Goal: Communication & Community: Answer question/provide support

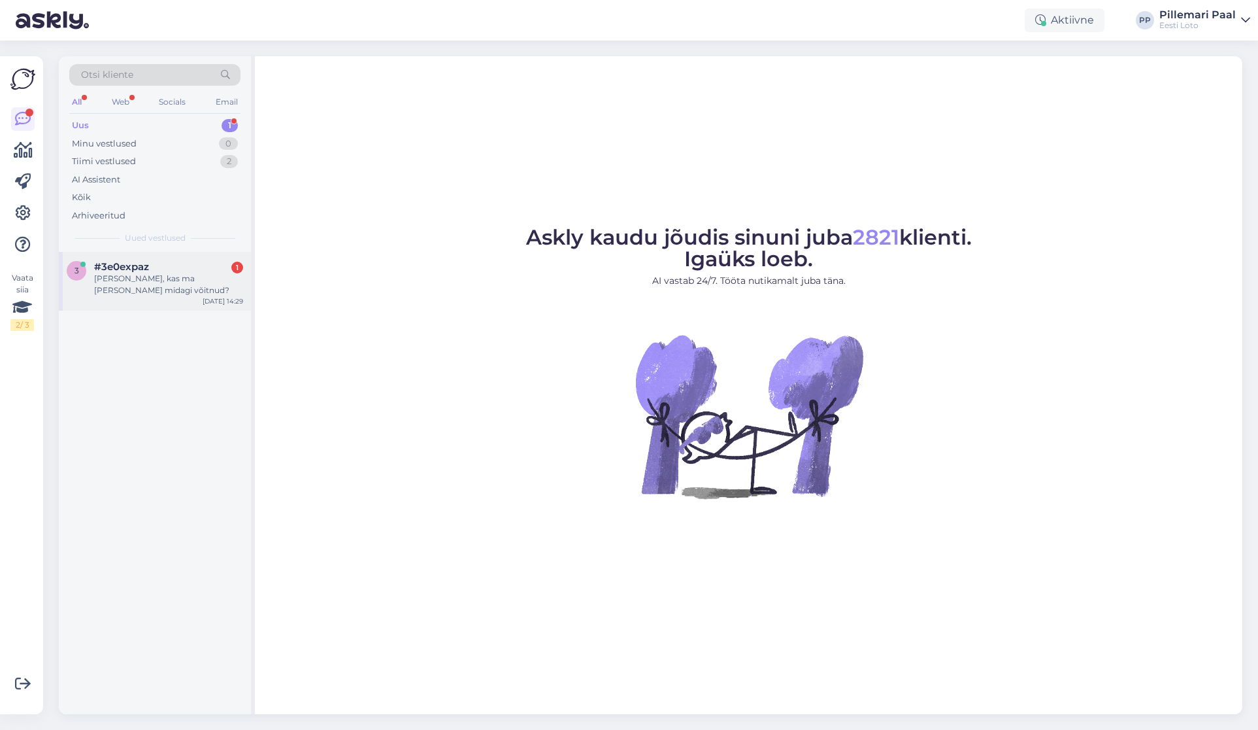
click at [194, 268] on div "#3e0expaz 1" at bounding box center [168, 267] width 149 height 12
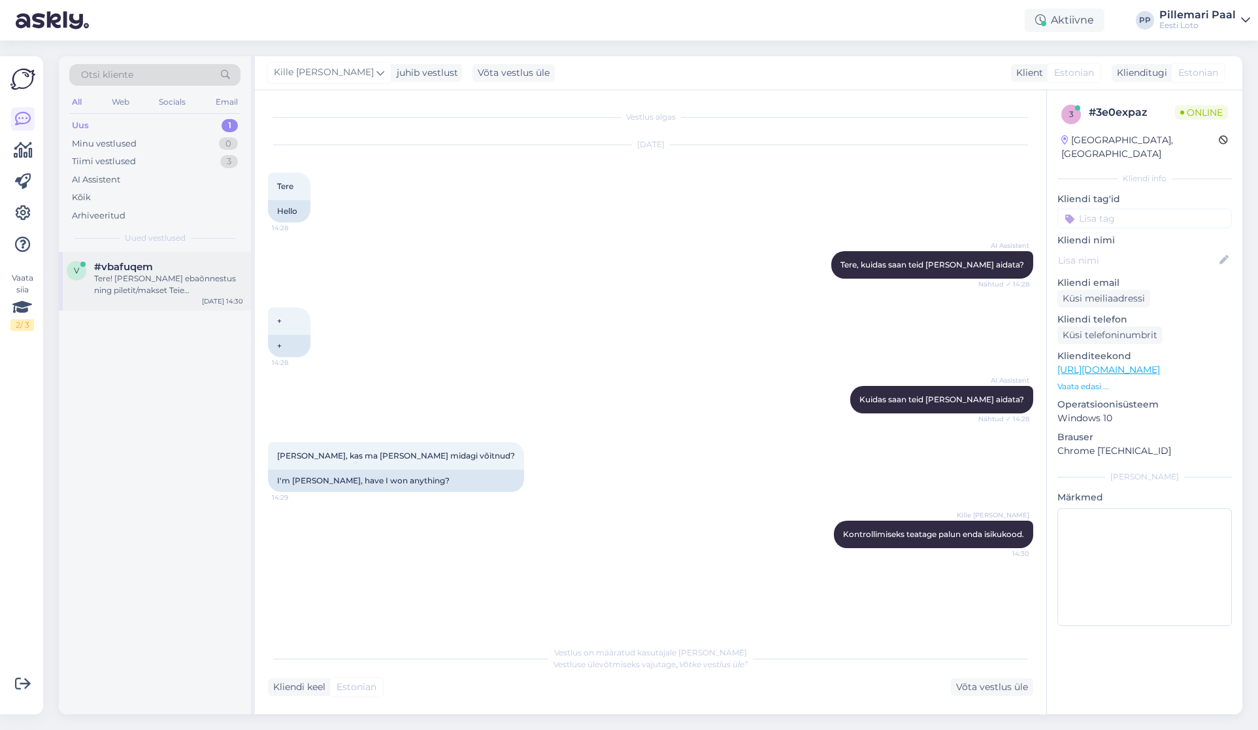
click at [141, 277] on div "Tere! Kui makse ebaõnnestus ning piletit/makset Teie mängukontole ei ilmunud, p…" at bounding box center [168, 285] width 149 height 24
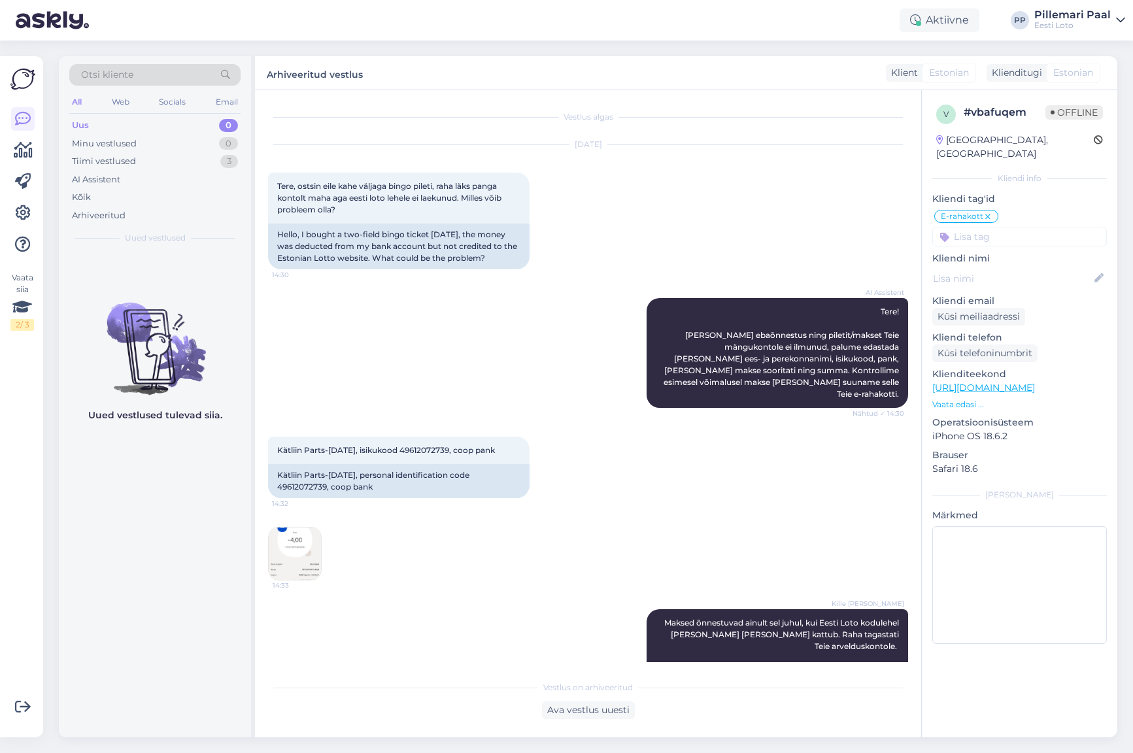
scroll to position [189, 0]
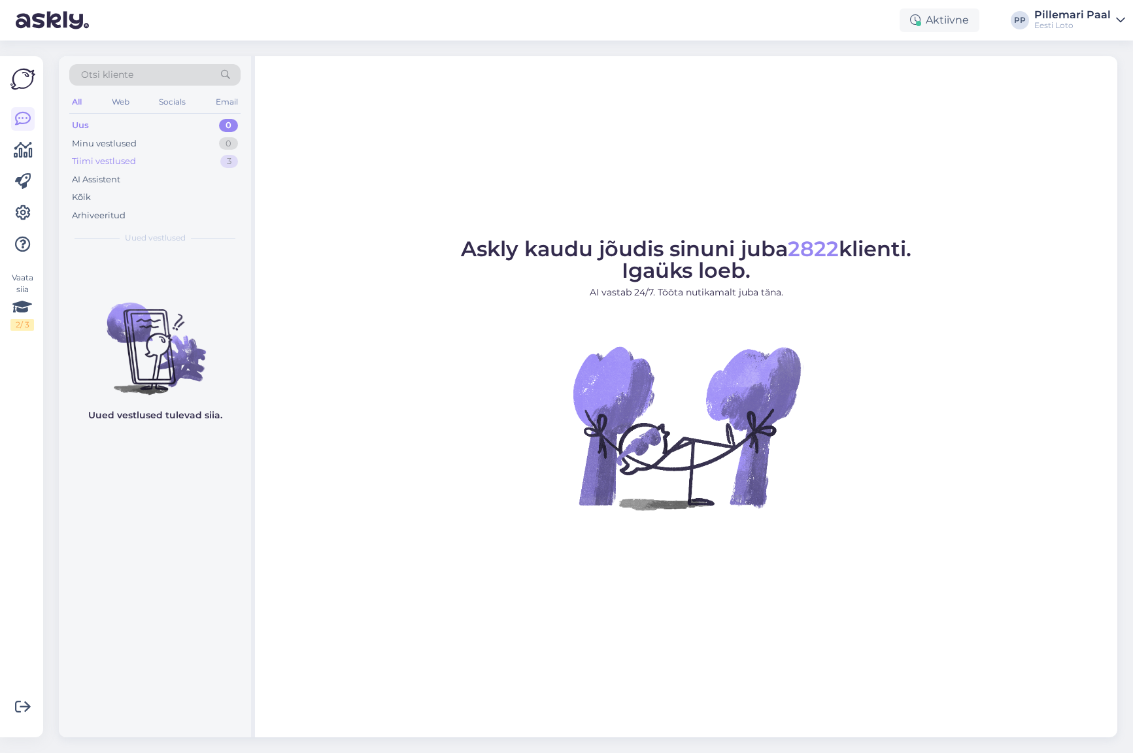
click at [122, 158] on div "Tiimi vestlused" at bounding box center [104, 161] width 64 height 13
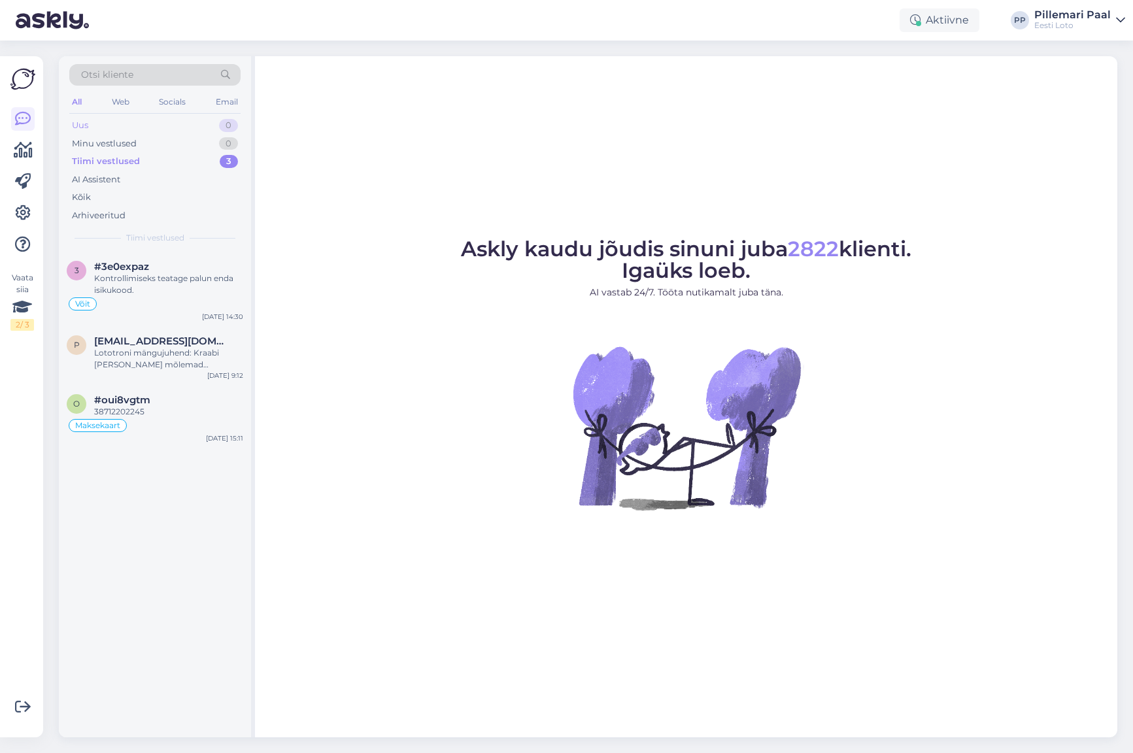
click at [109, 125] on div "Uus 0" at bounding box center [154, 125] width 171 height 18
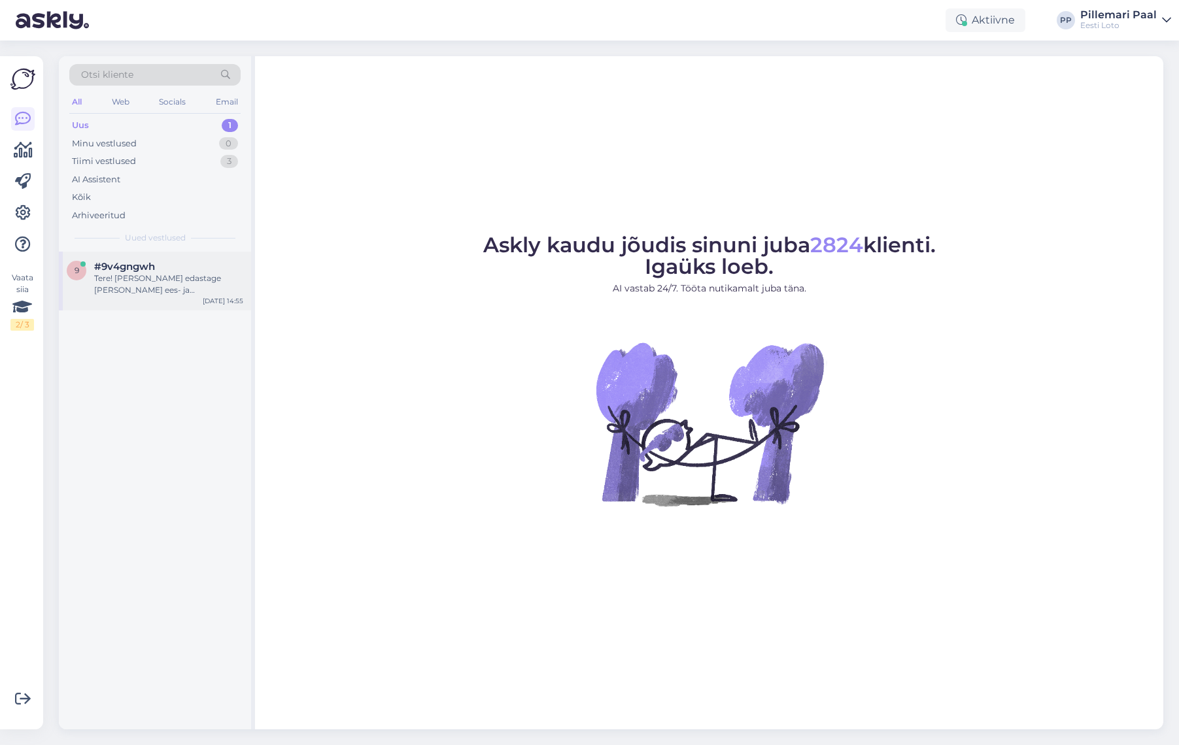
click at [173, 284] on div "Tere! [PERSON_NAME] edastage [PERSON_NAME] ees- ja perekonnanimi, isikukood, pa…" at bounding box center [168, 285] width 149 height 24
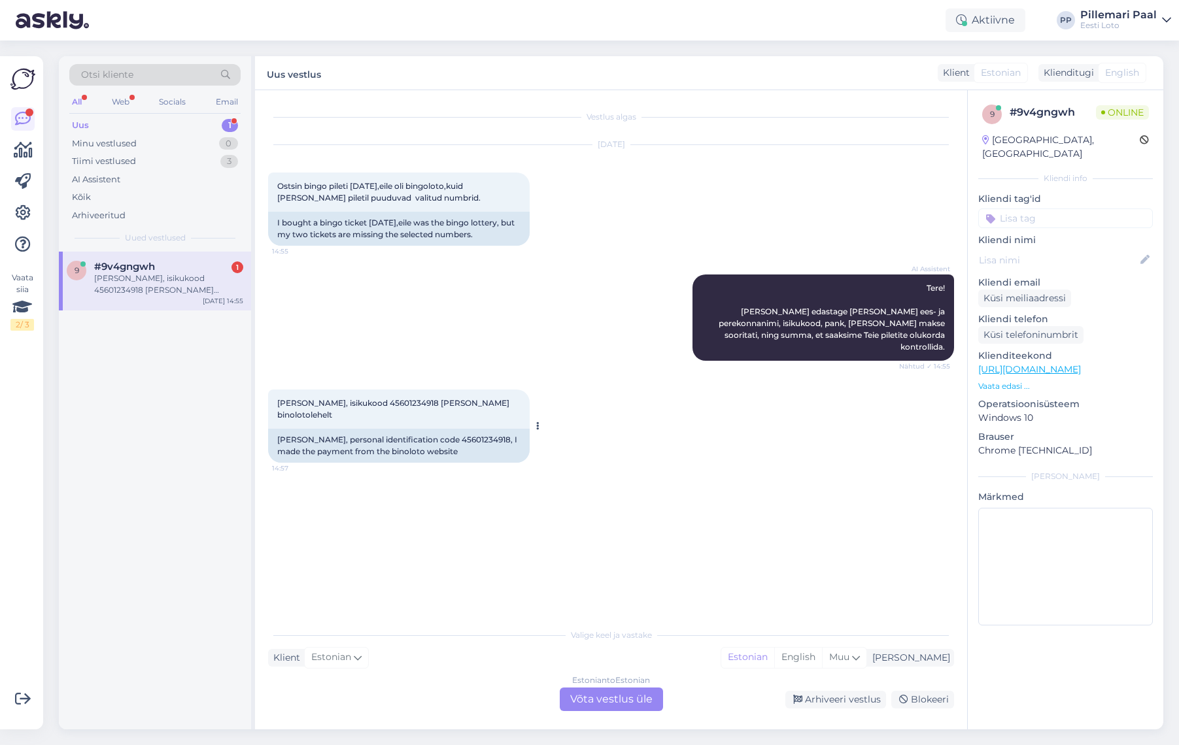
click at [373, 398] on span "[PERSON_NAME], isikukood 45601234918 [PERSON_NAME] binolotolehelt" at bounding box center [394, 409] width 234 height 22
click at [373, 398] on span "Maire Liiv, isikukood 45601234918 makse sooritasin binolotolehelt" at bounding box center [394, 409] width 234 height 22
copy span "45601234918"
click at [607, 694] on div "Estonian to Estonian Võta vestlus üle" at bounding box center [611, 700] width 103 height 24
click at [643, 705] on div "Estonian to Estonian Võta vestlus üle" at bounding box center [611, 700] width 103 height 24
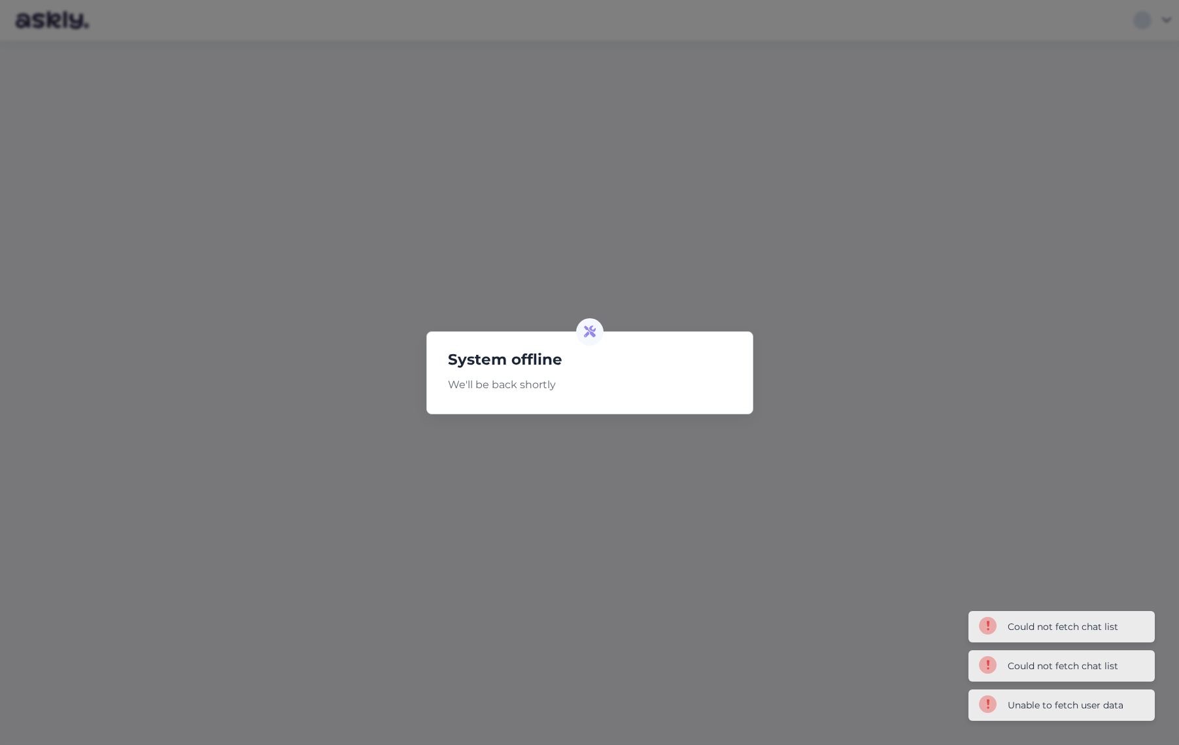
click at [539, 528] on div "System offline We'll be back shortly" at bounding box center [589, 372] width 1179 height 745
drag, startPoint x: 602, startPoint y: 292, endPoint x: 353, endPoint y: 279, distance: 249.4
click at [588, 288] on div "System offline We'll be back shortly" at bounding box center [589, 372] width 1179 height 745
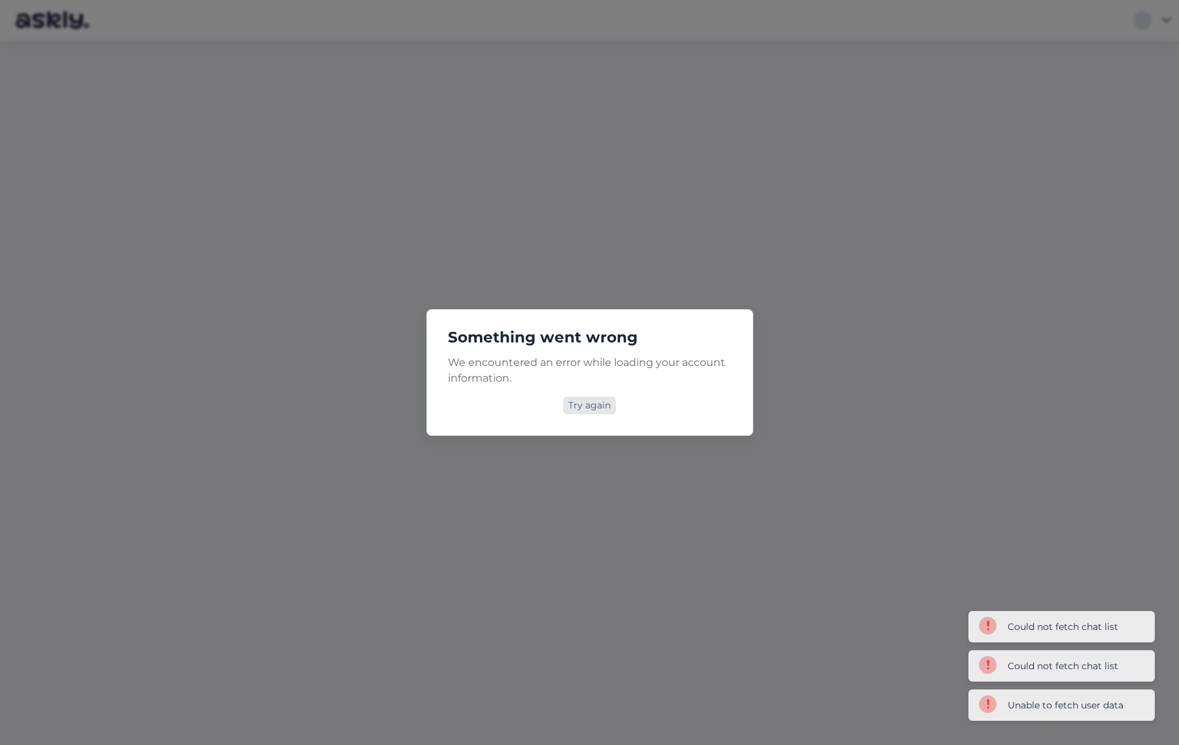
click at [595, 407] on div "Try again" at bounding box center [589, 406] width 53 height 18
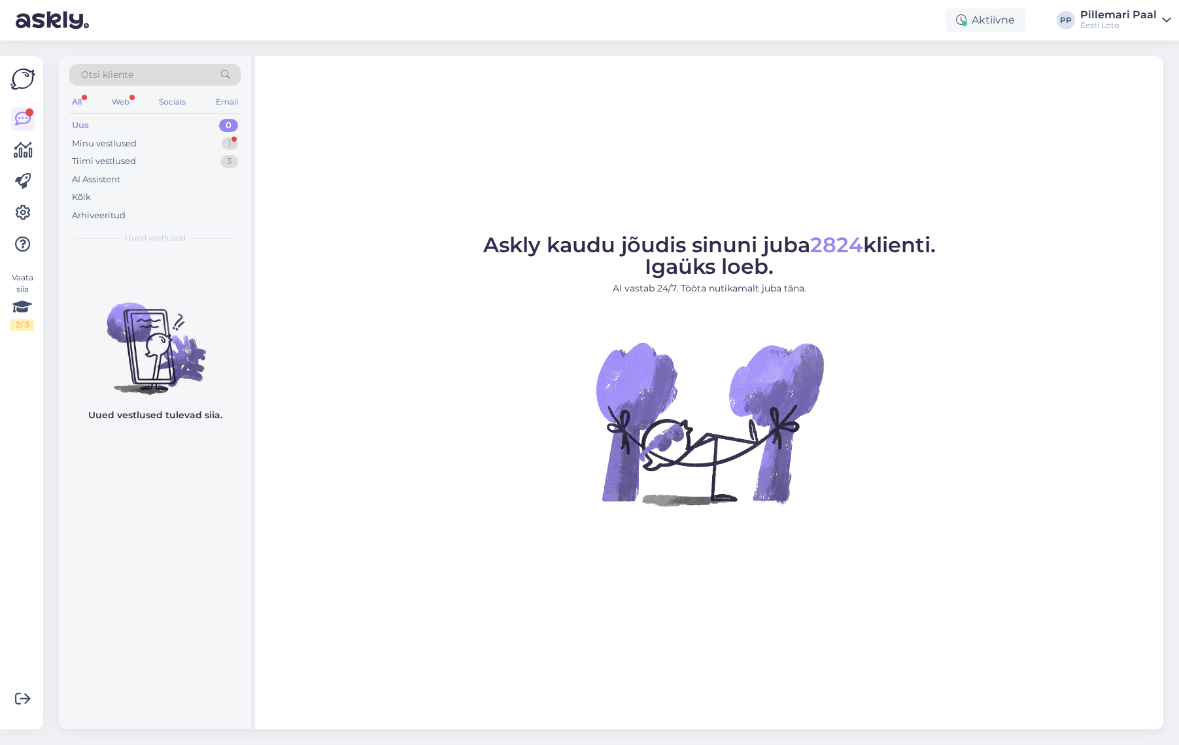
drag, startPoint x: 497, startPoint y: 349, endPoint x: 285, endPoint y: 168, distance: 279.2
click at [488, 345] on figure "Askly kaudu jõudis sinuni juba 2824 klienti. Igaüks loeb. AI vastab 24/7. Tööta…" at bounding box center [709, 388] width 884 height 307
click at [141, 142] on div "Minu vestlused 1" at bounding box center [154, 144] width 171 height 18
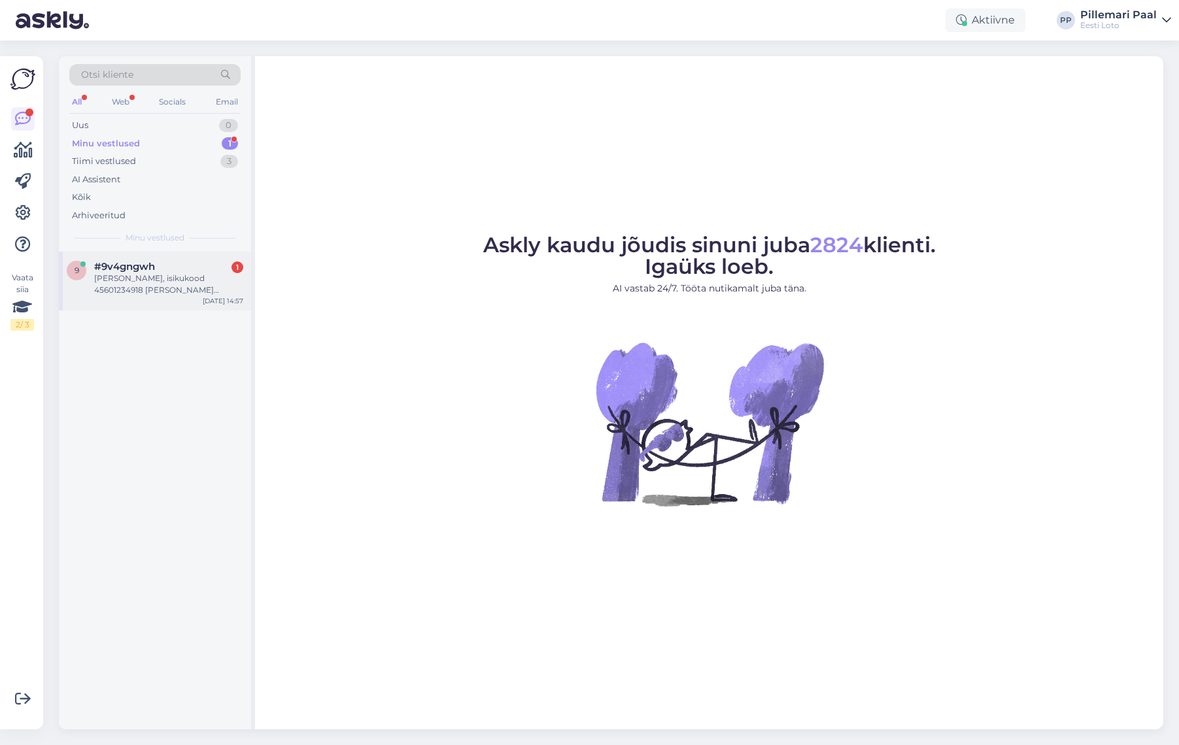
click at [141, 294] on div "Maire Liiv, isikukood 45601234918 makse sooritasin binolotolehelt" at bounding box center [168, 285] width 149 height 24
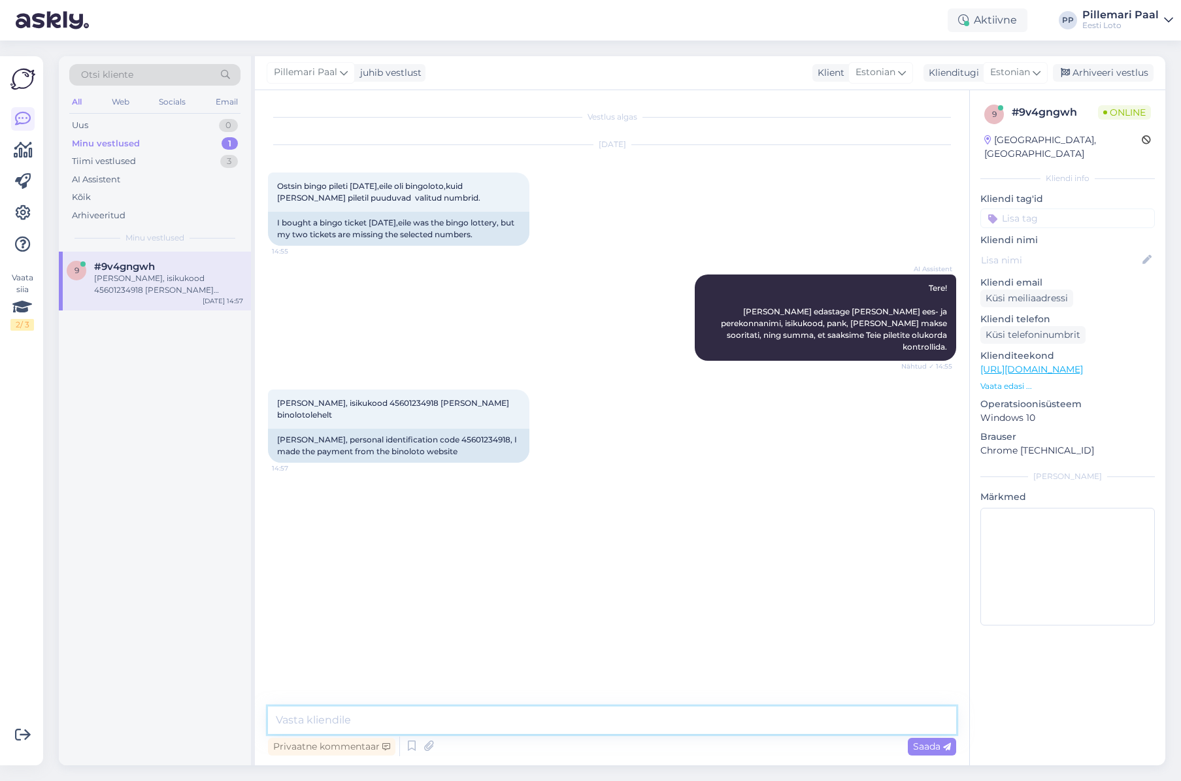
click at [557, 717] on textarea at bounding box center [612, 720] width 688 height 27
drag, startPoint x: 329, startPoint y: 720, endPoint x: 378, endPoint y: 740, distance: 52.8
click at [329, 720] on textarea "Näeme, et Teie Bingo Loto pileti ost on 02.09" at bounding box center [612, 720] width 688 height 27
drag, startPoint x: 596, startPoint y: 723, endPoint x: 543, endPoint y: 720, distance: 52.4
click at [541, 720] on textarea "Näeme, et 02.09.2025 on Teie Bingo Loto pileti ost on 02.09" at bounding box center [612, 720] width 688 height 27
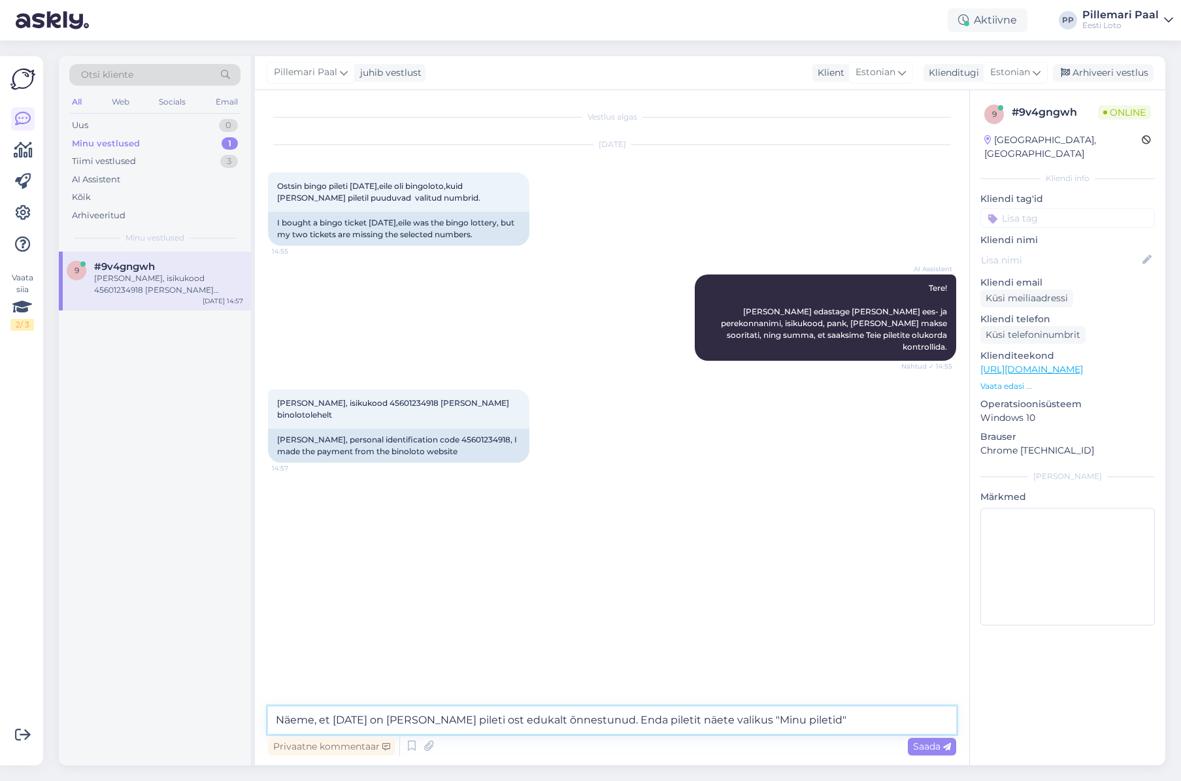
type textarea "Näeme, et 02.09.2025 on Teie Bingo Loto pileti ost edukalt õnnestunud. Enda pil…"
click at [884, 722] on textarea "Näeme, et 02.09.2025 on Teie Bingo Loto pileti ost edukalt õnnestunud. Enda pil…" at bounding box center [612, 720] width 688 height 27
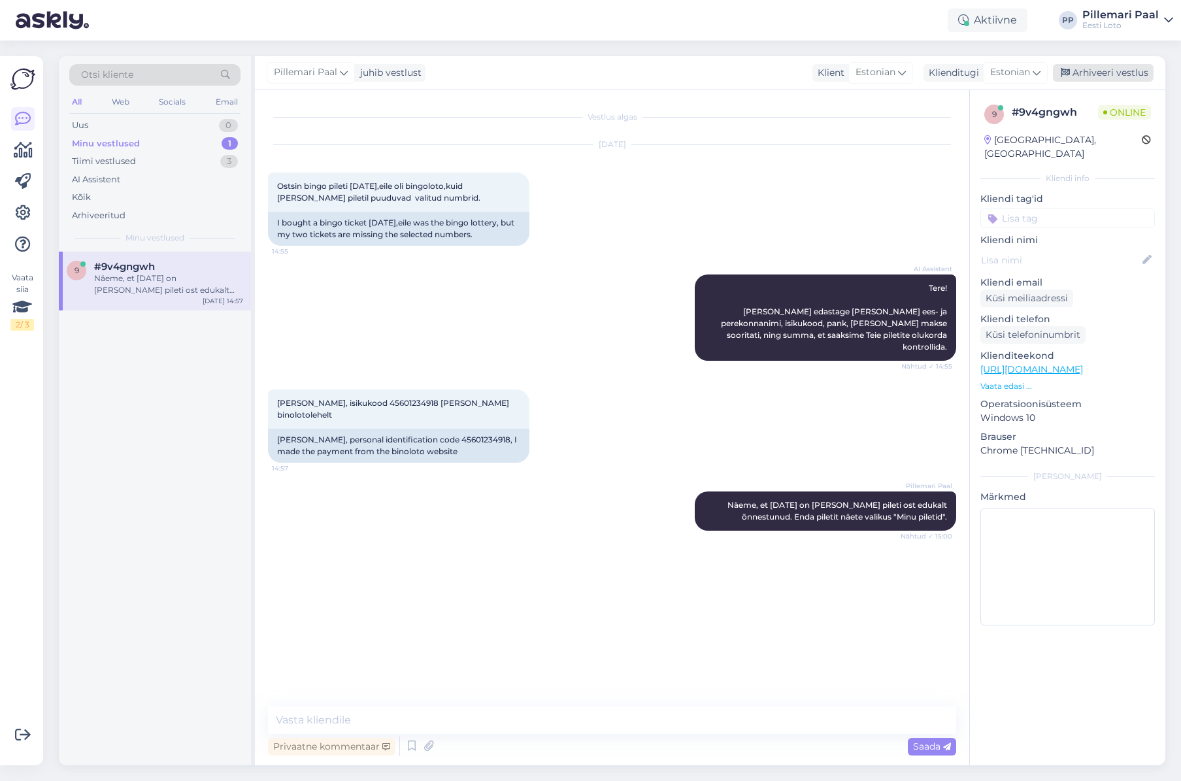
click at [1079, 72] on div "Arhiveeri vestlus" at bounding box center [1103, 73] width 101 height 18
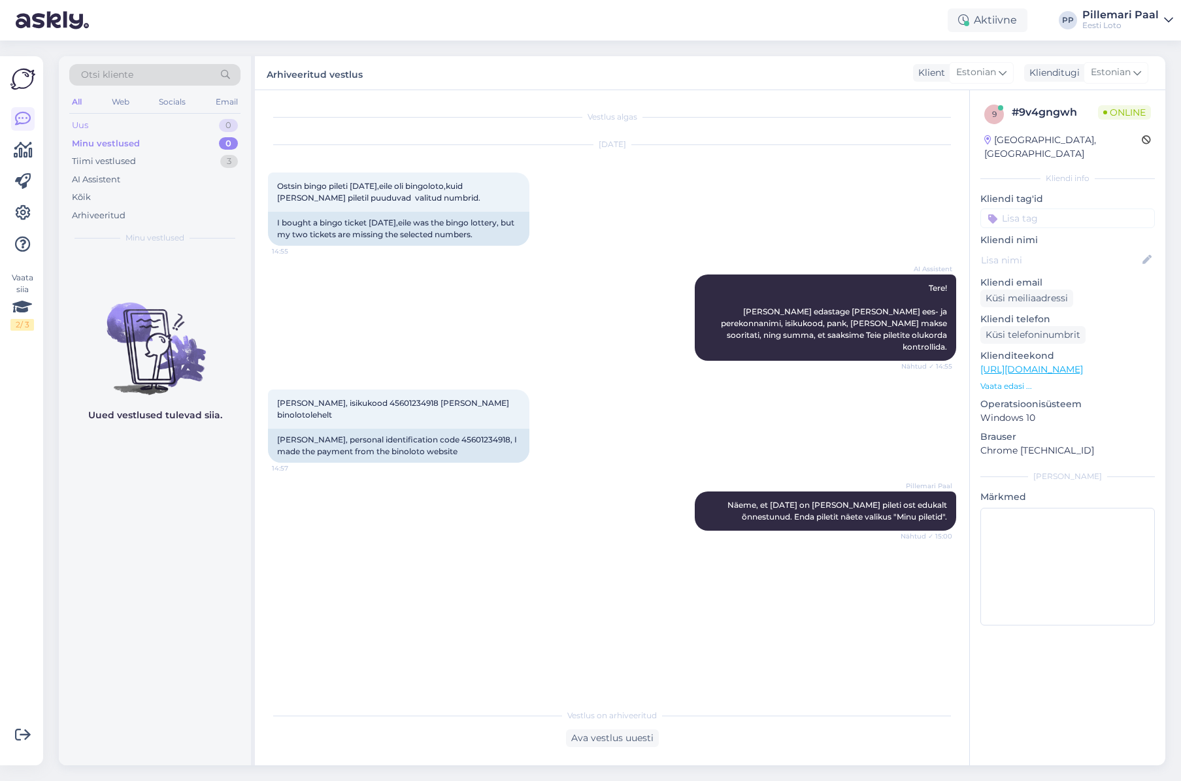
click at [127, 122] on div "Uus 0" at bounding box center [154, 125] width 171 height 18
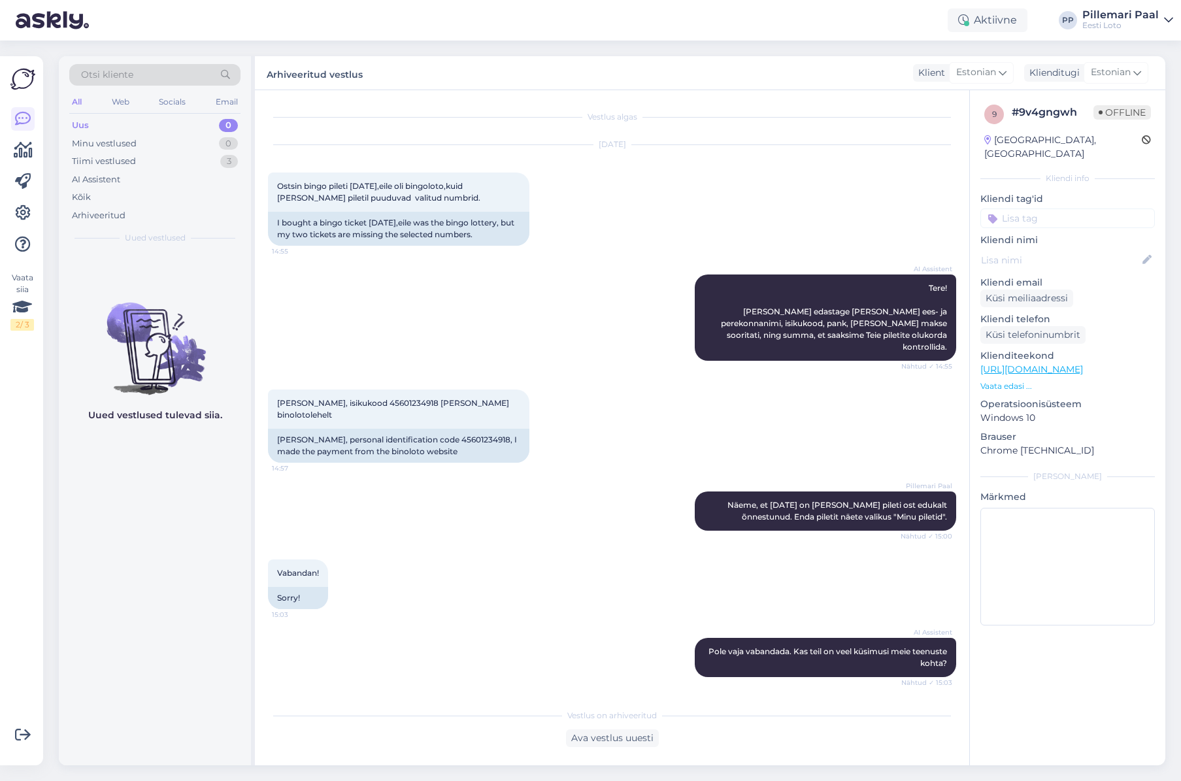
scroll to position [124, 0]
